Goal: Information Seeking & Learning: Learn about a topic

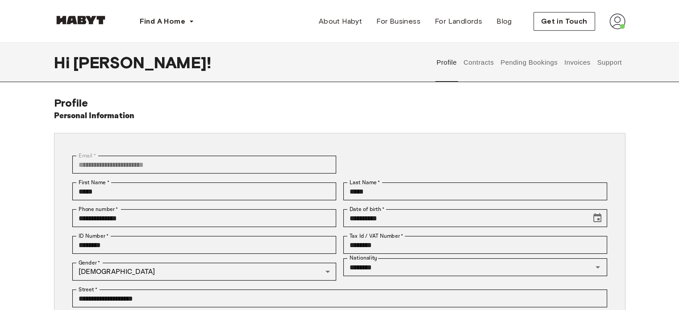
click at [477, 59] on button "Contracts" at bounding box center [478, 62] width 33 height 39
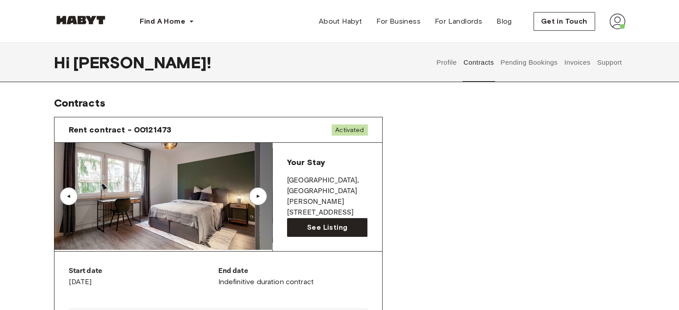
click at [232, 185] on img at bounding box center [163, 196] width 218 height 107
click at [299, 224] on link "See Listing" at bounding box center [327, 227] width 81 height 19
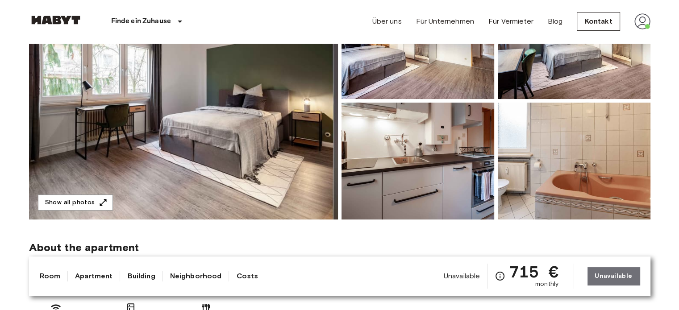
scroll to position [134, 0]
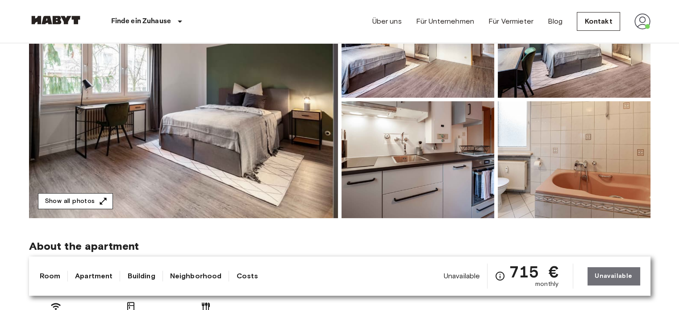
click at [62, 201] on button "Show all photos" at bounding box center [75, 201] width 75 height 17
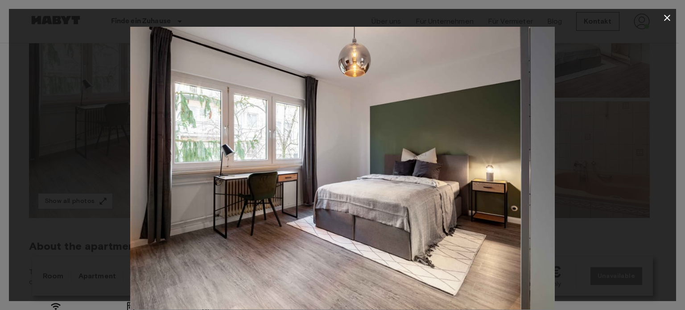
click at [616, 189] on div at bounding box center [342, 168] width 667 height 283
click at [669, 15] on icon "button" at bounding box center [667, 17] width 11 height 11
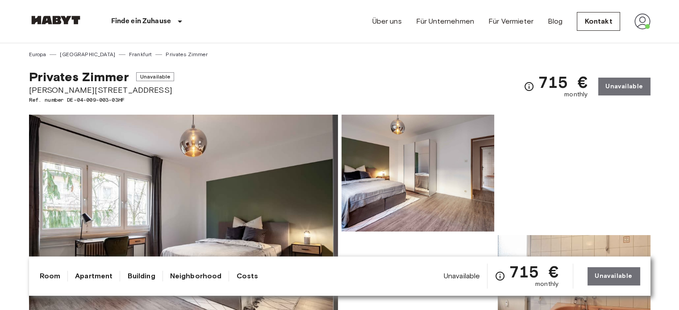
scroll to position [178, 0]
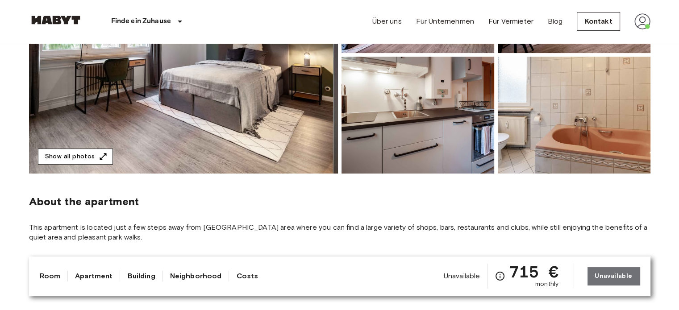
click at [95, 158] on button "Show all photos" at bounding box center [75, 157] width 75 height 17
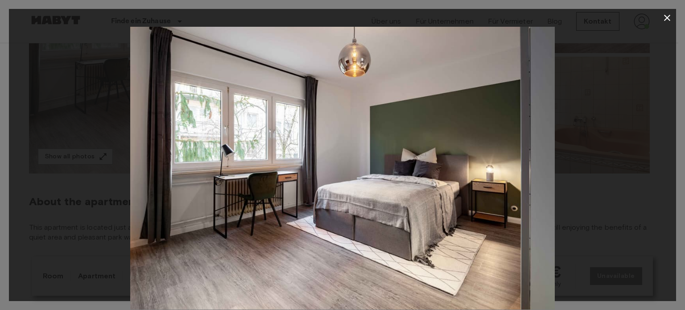
click at [609, 182] on div at bounding box center [342, 168] width 667 height 283
click at [667, 22] on icon "button" at bounding box center [667, 17] width 11 height 11
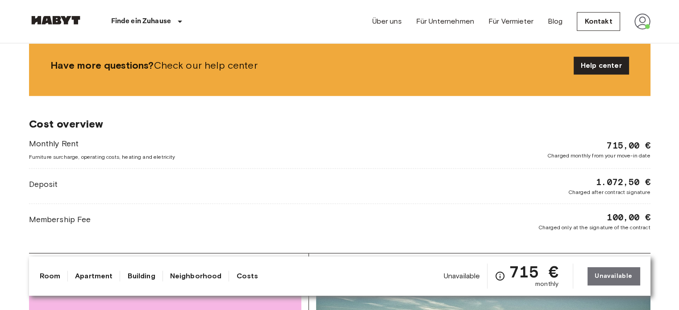
scroll to position [669, 0]
